Goal: Find specific page/section: Find specific page/section

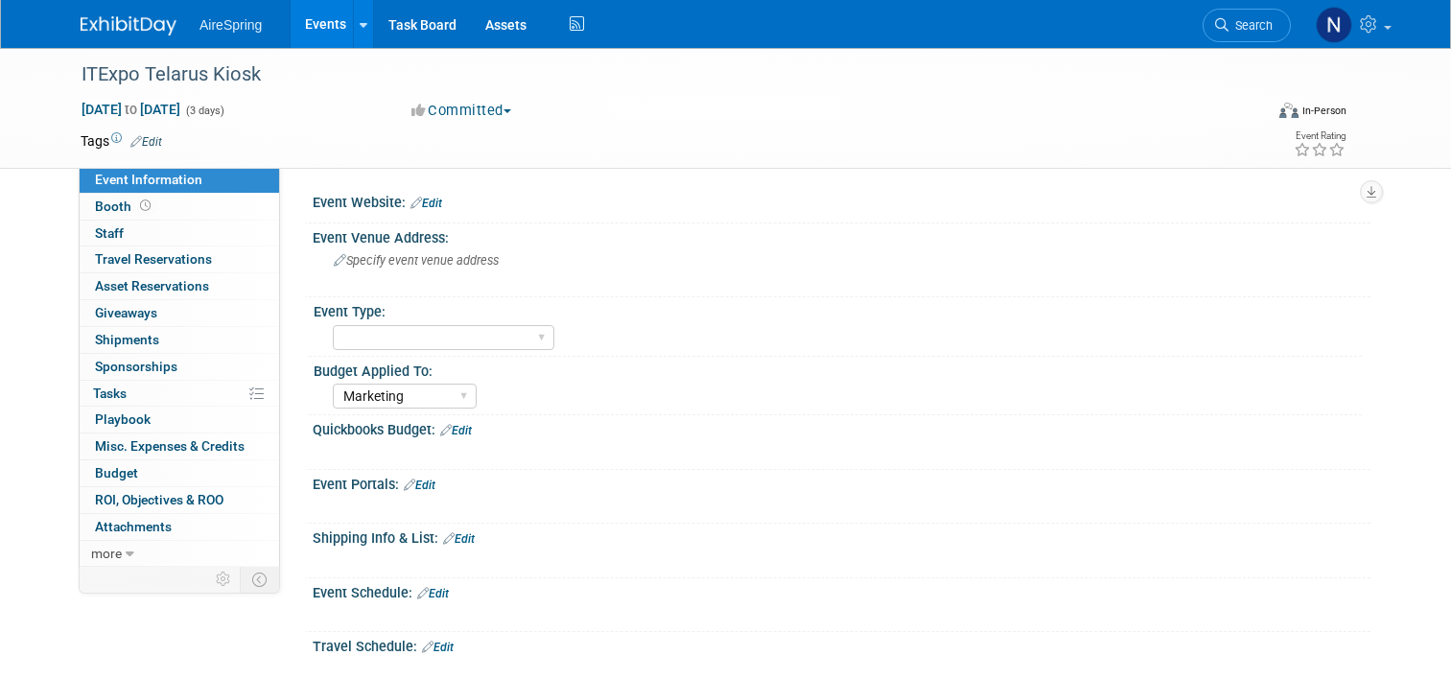
select select "Marketing"
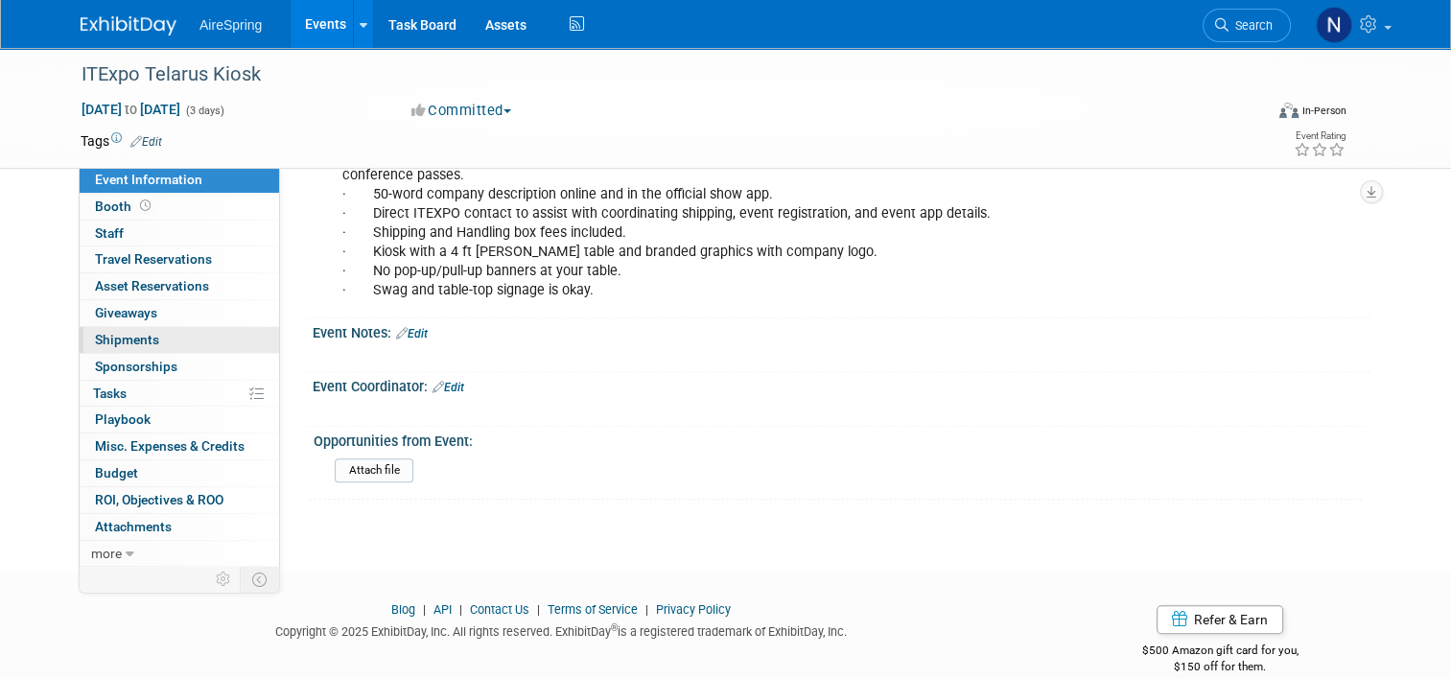
click at [267, 330] on link "0 Shipments 0" at bounding box center [179, 340] width 199 height 26
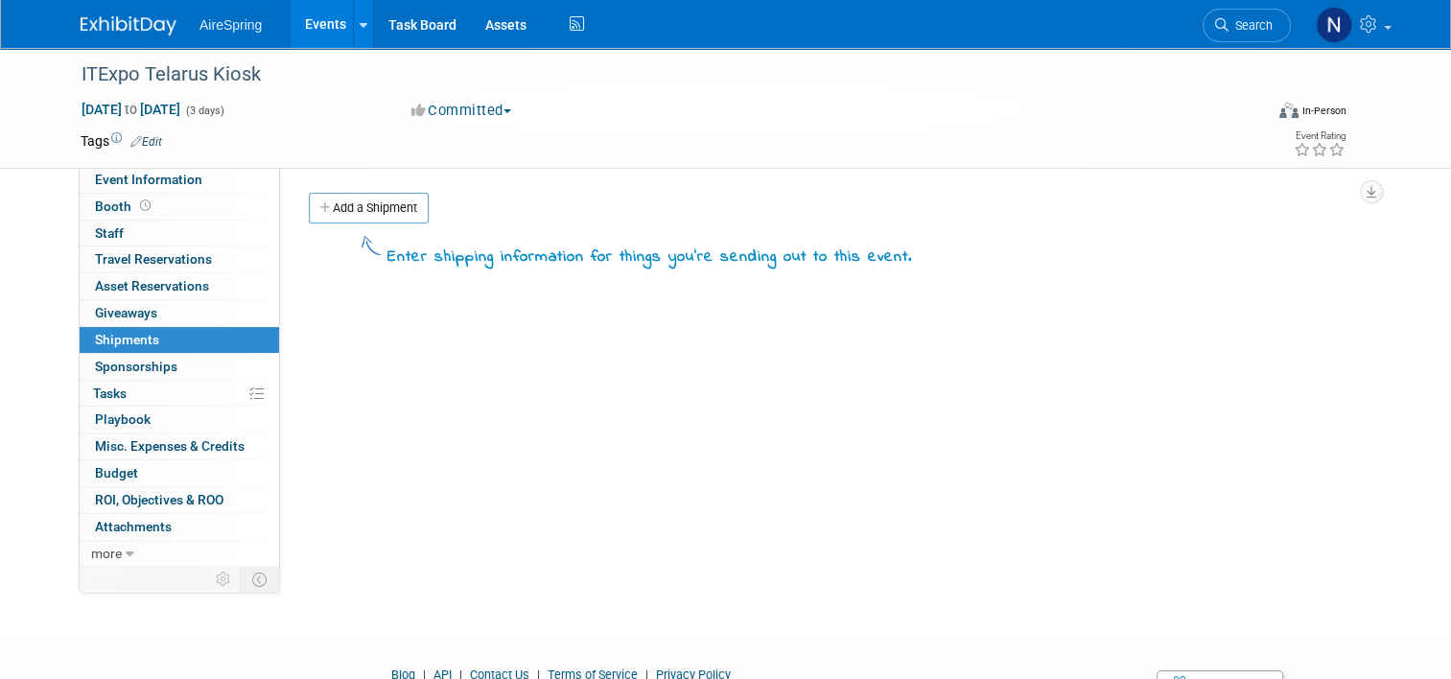
click at [291, 30] on link "Events" at bounding box center [326, 24] width 70 height 48
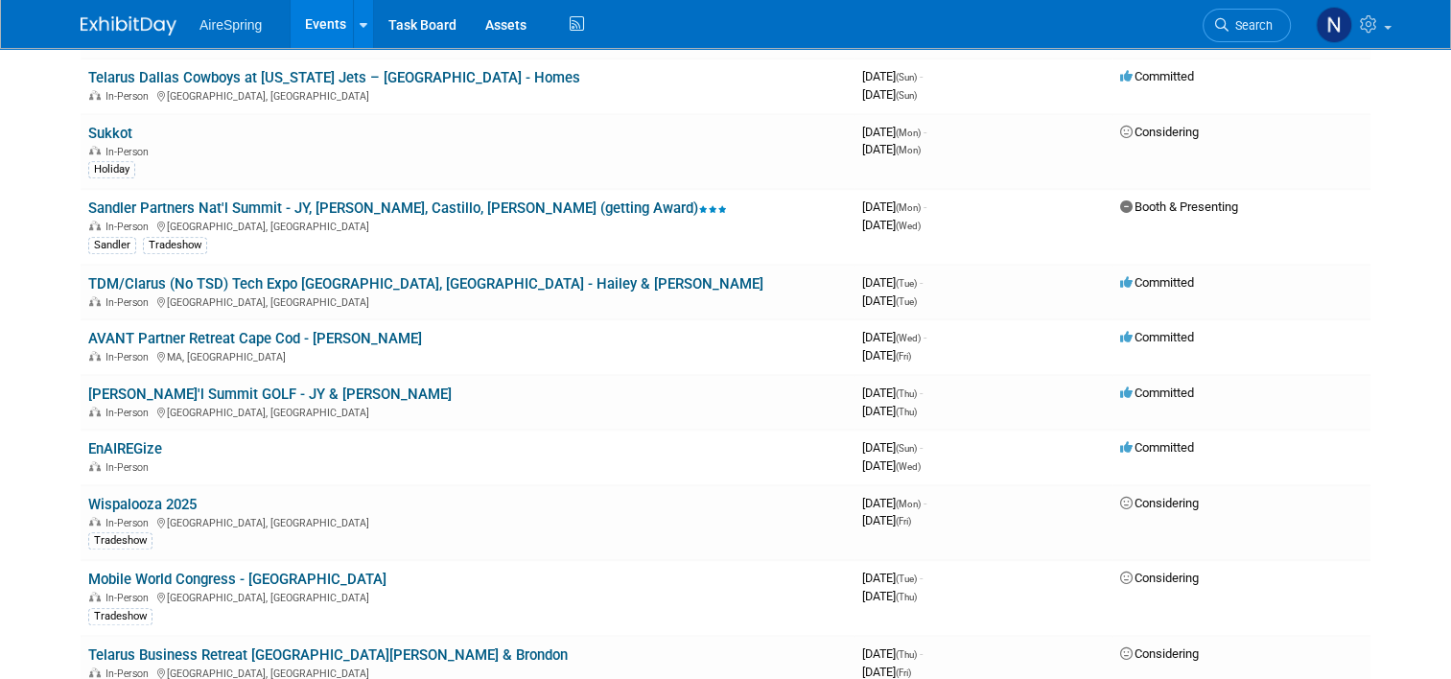
scroll to position [1343, 0]
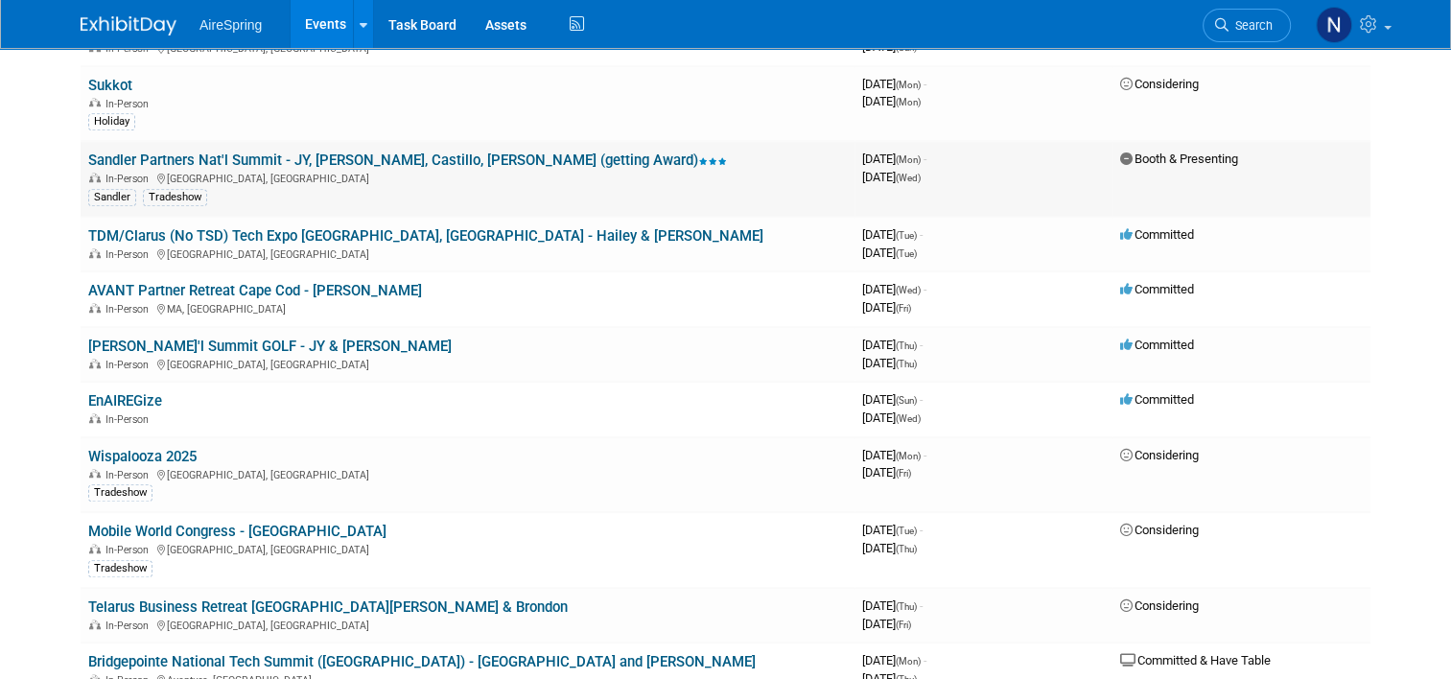
click at [281, 152] on link "Sandler Partners Nat'l Summit - JY, [PERSON_NAME], Castillo, [PERSON_NAME] (get…" at bounding box center [407, 160] width 639 height 17
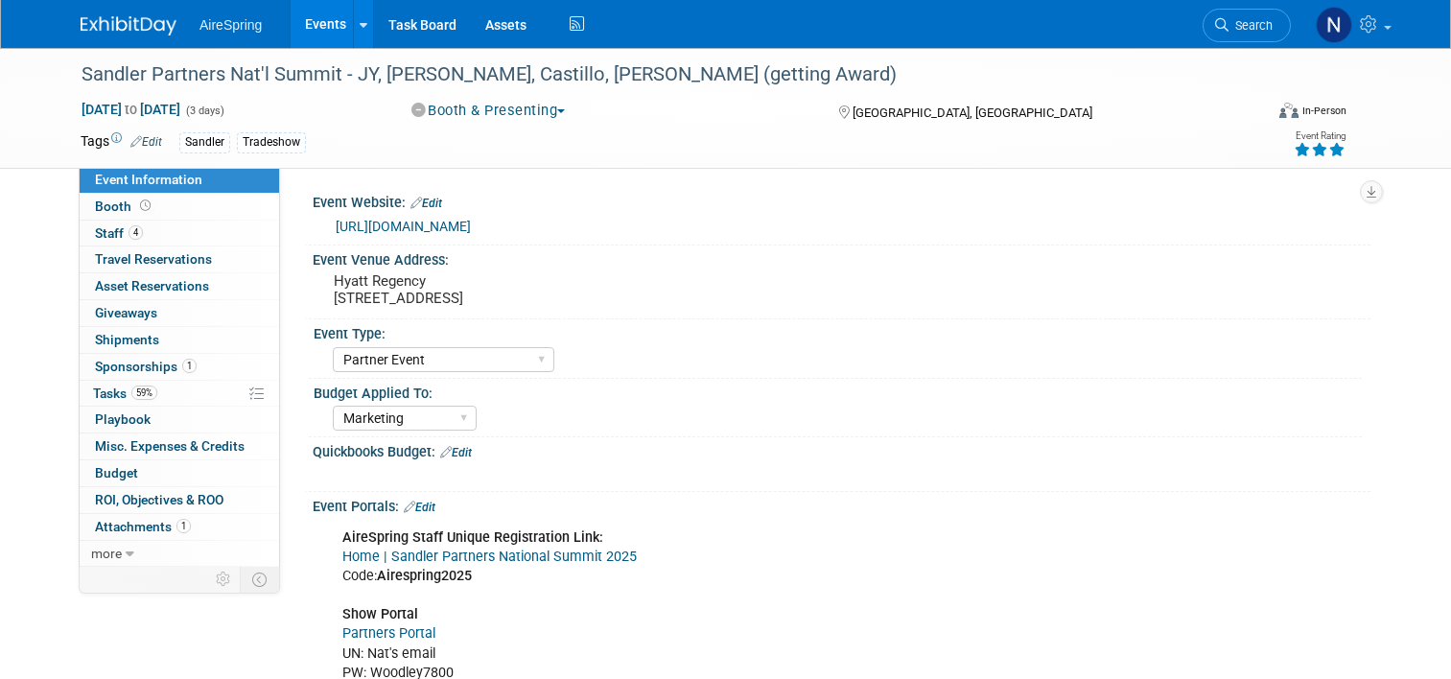
select select "Partner Event"
select select "Marketing"
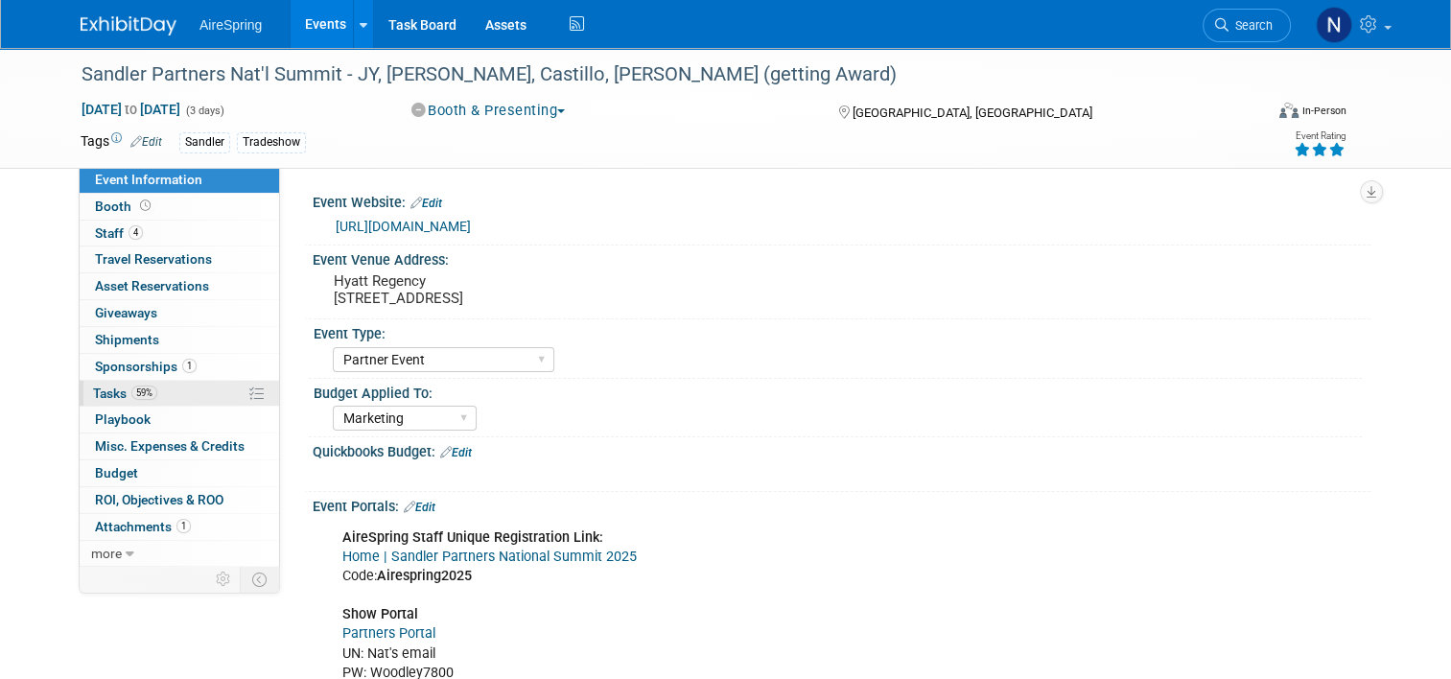
click at [134, 386] on span "59%" at bounding box center [144, 393] width 26 height 14
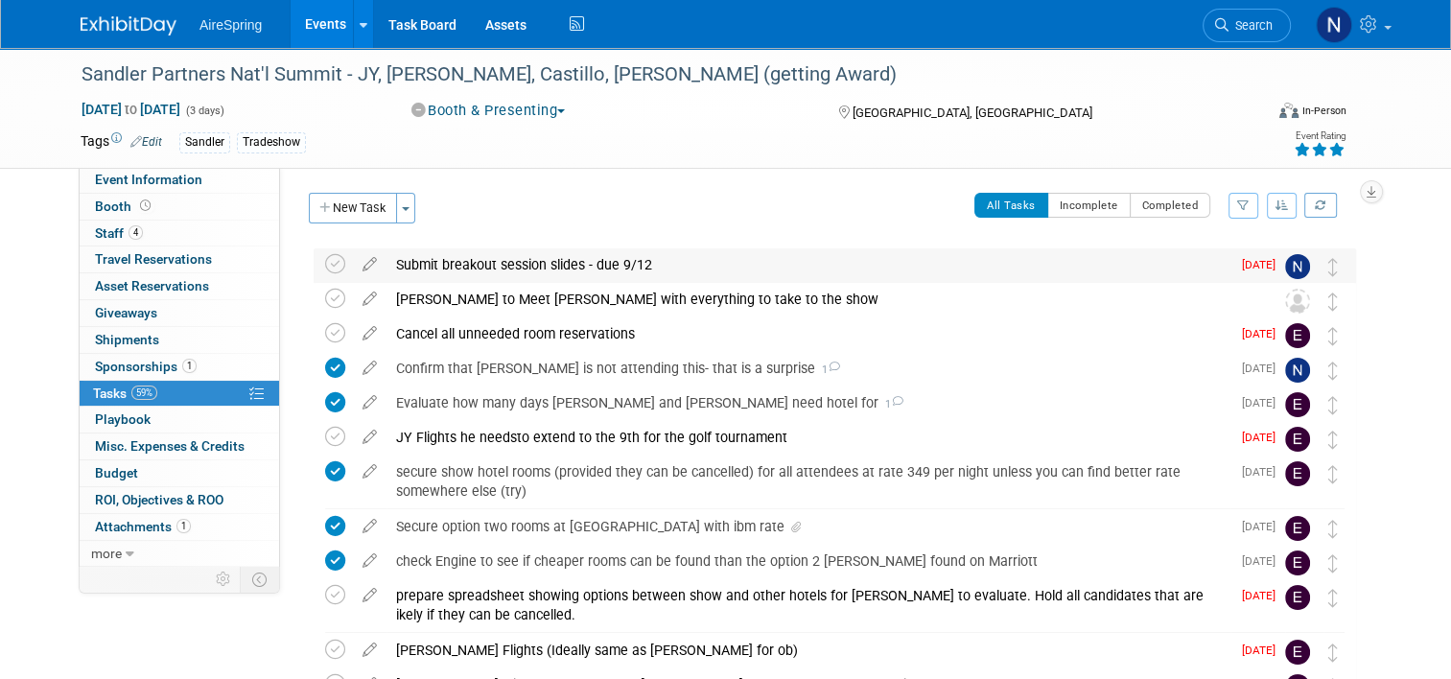
click at [503, 264] on div "Submit breakout session slides - due 9/12" at bounding box center [808, 264] width 844 height 33
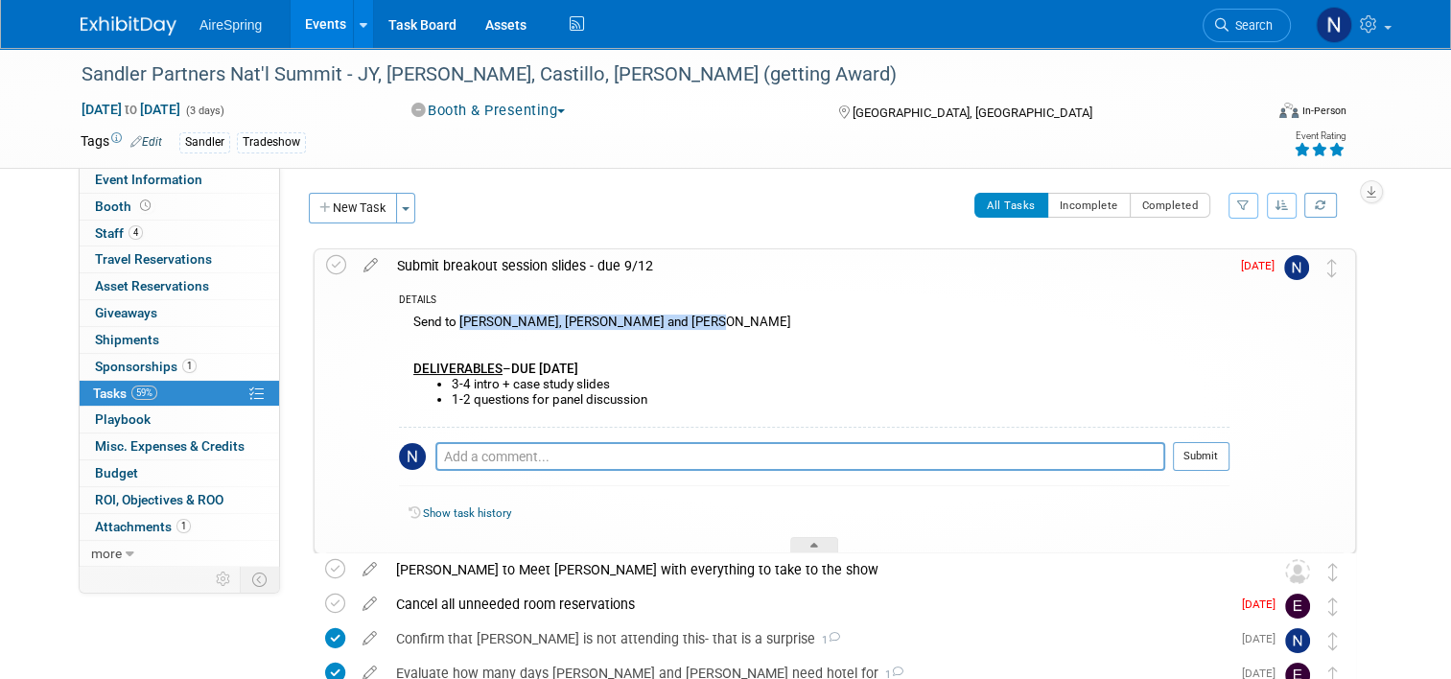
drag, startPoint x: 683, startPoint y: 322, endPoint x: 446, endPoint y: 328, distance: 236.9
click at [446, 328] on div "Send to Mckenna, Eric Beller and Andrew Rustad DELIVERABLES – DUE FRIDAY, 9/12 …" at bounding box center [814, 368] width 830 height 116
copy div "Mckenna, Eric Beller and Andrew Rustad"
click at [295, 32] on link "Events" at bounding box center [326, 24] width 70 height 48
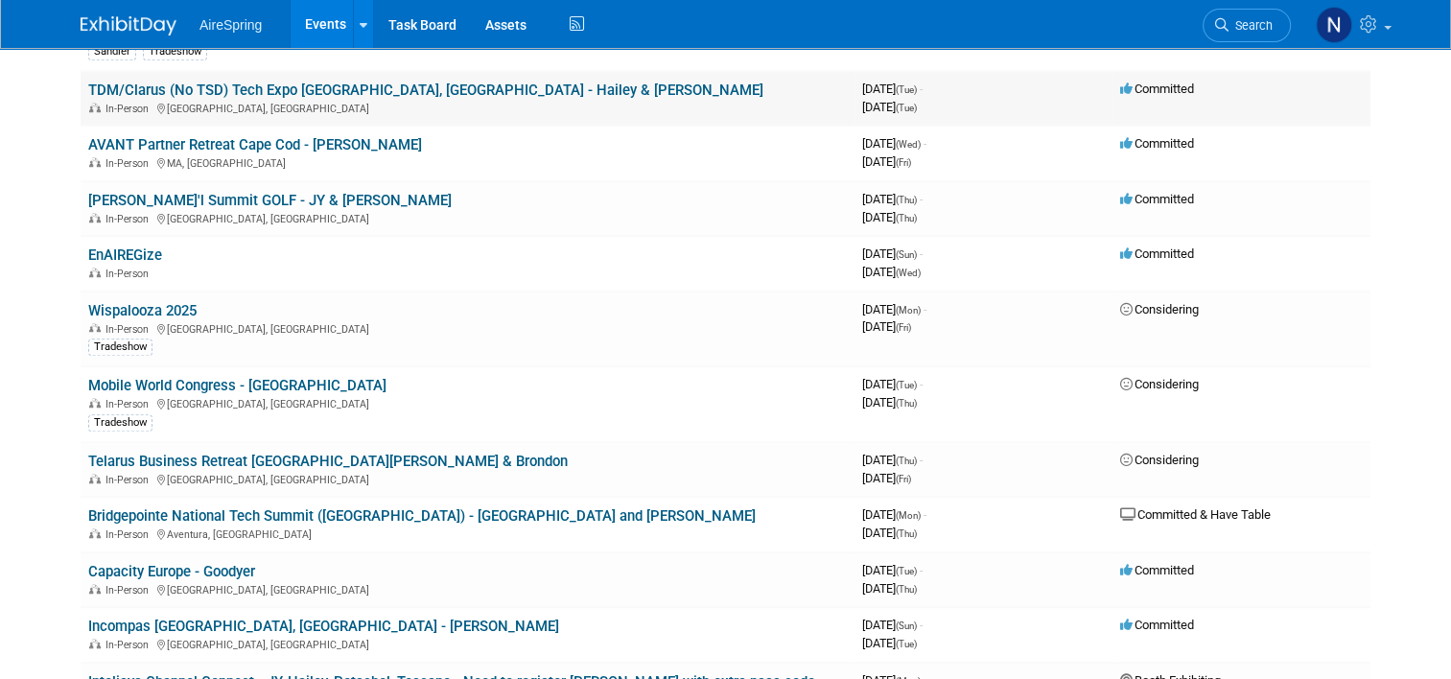
scroll to position [1534, 0]
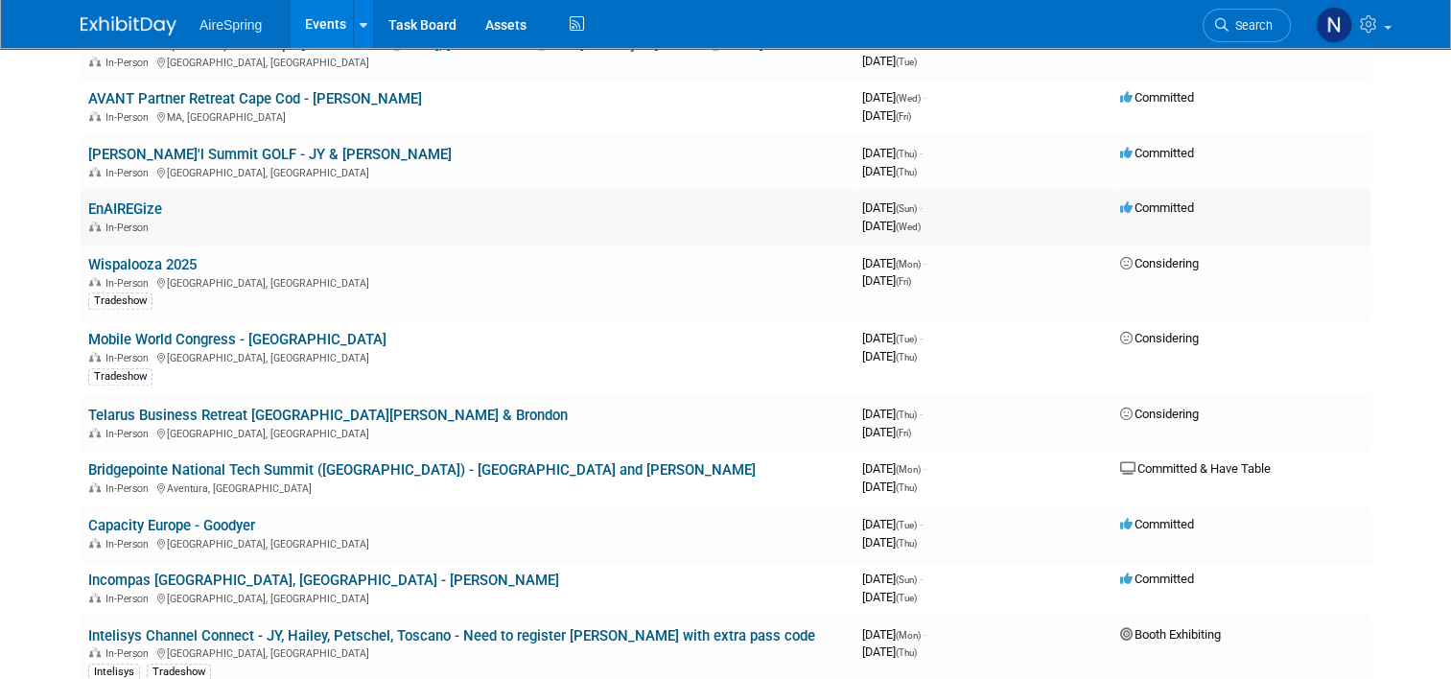
click at [118, 200] on link "EnAIREGize" at bounding box center [125, 208] width 74 height 17
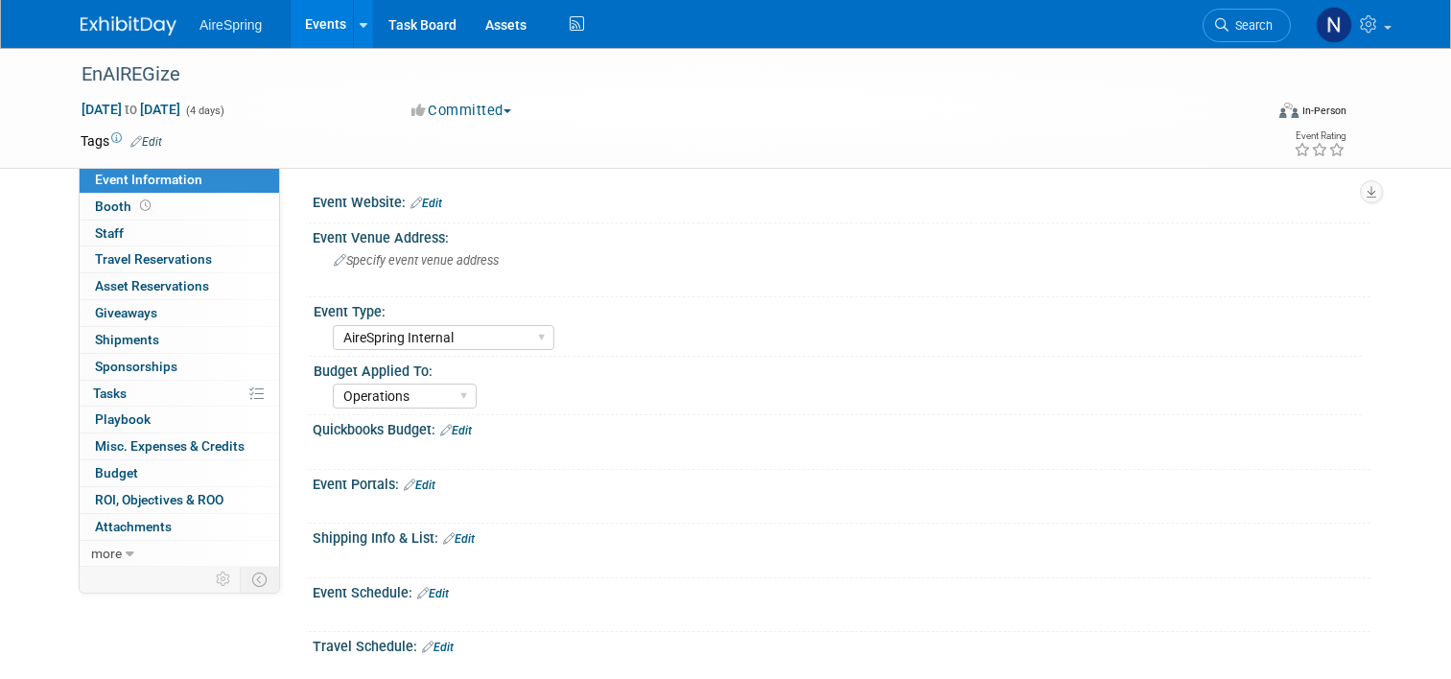
select select "AireSpring Internal"
select select "Operations"
